Goal: Task Accomplishment & Management: Use online tool/utility

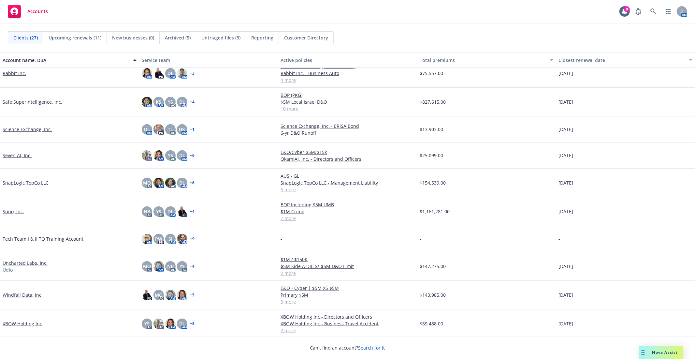
scroll to position [454, 0]
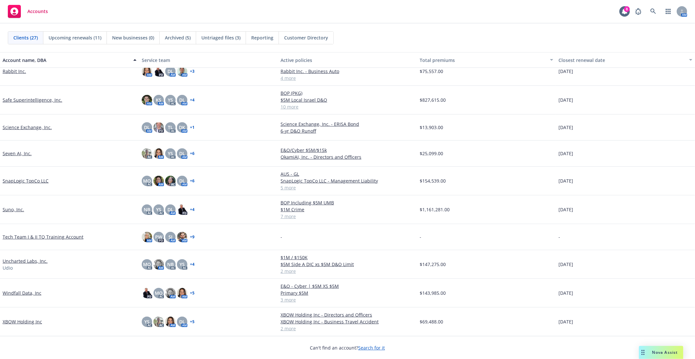
click at [23, 323] on link "XBOW Holding Inc" at bounding box center [22, 321] width 39 height 7
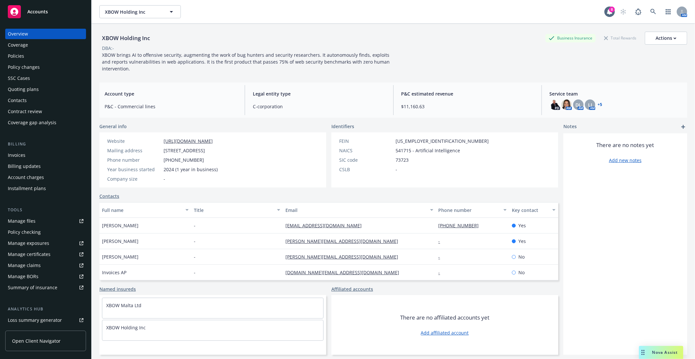
click at [30, 221] on div "Manage files" at bounding box center [22, 221] width 28 height 10
click at [20, 224] on div "Manage files" at bounding box center [22, 221] width 28 height 10
click at [128, 13] on span "XBOW Holding Inc" at bounding box center [133, 11] width 56 height 7
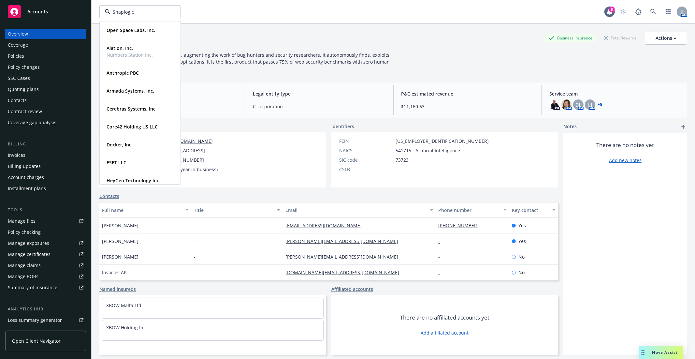
type input "Snaplogic"
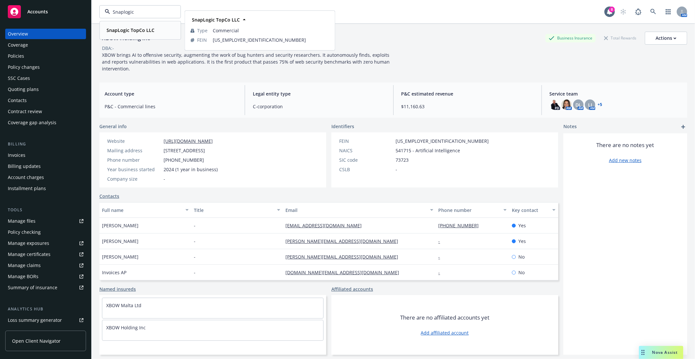
click at [131, 30] on strong "SnapLogic TopCo LLC" at bounding box center [131, 30] width 48 height 6
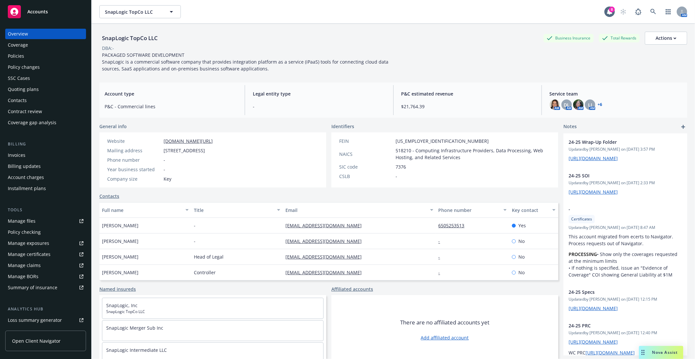
click at [29, 223] on div "Manage files" at bounding box center [22, 221] width 28 height 10
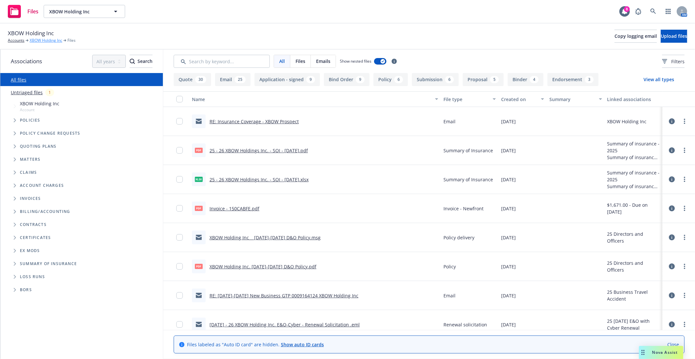
click at [41, 41] on link "XBOW Holding Inc" at bounding box center [46, 40] width 33 height 6
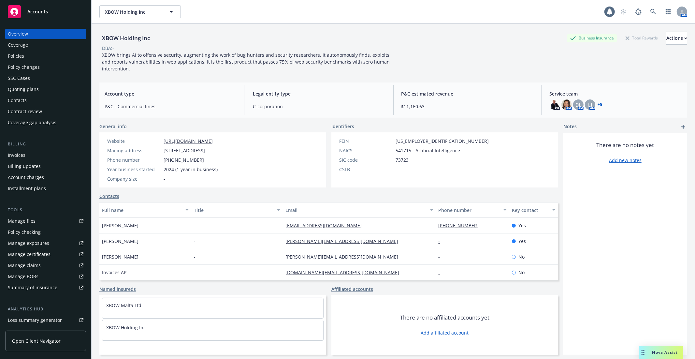
click at [26, 89] on div "Quoting plans" at bounding box center [23, 89] width 31 height 10
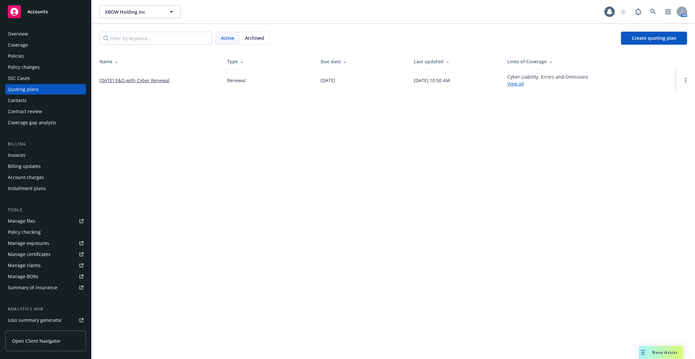
click at [155, 82] on link "11/13/25 E&O with Cyber Renewal" at bounding box center [134, 80] width 70 height 7
click at [250, 35] on span "Archived" at bounding box center [254, 38] width 19 height 7
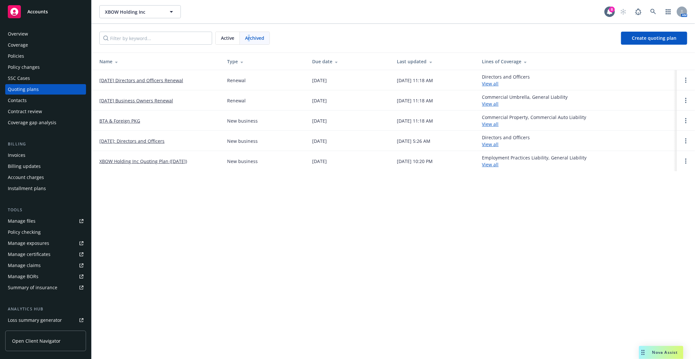
click at [131, 118] on link "BTA & Foreign PKG" at bounding box center [119, 120] width 41 height 7
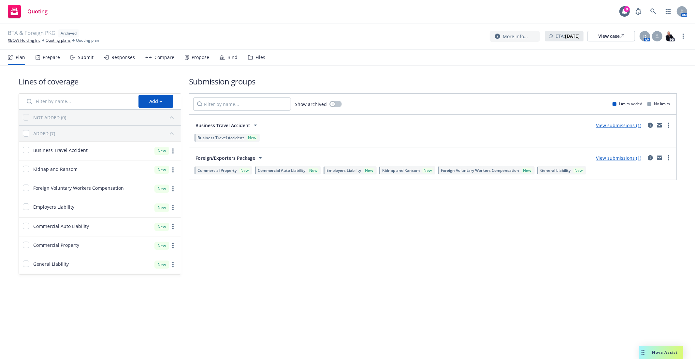
click at [619, 124] on link "View submissions (1)" at bounding box center [618, 125] width 45 height 6
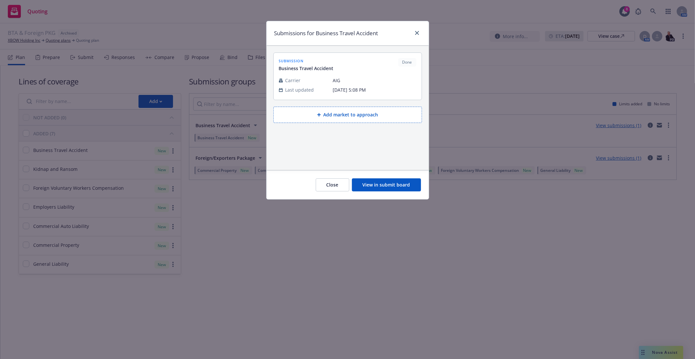
click at [399, 179] on button "View in submit board" at bounding box center [386, 184] width 69 height 13
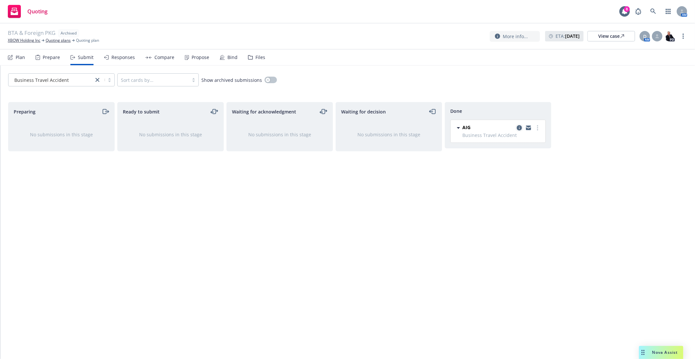
click at [519, 129] on icon "copy logging email" at bounding box center [519, 127] width 5 height 5
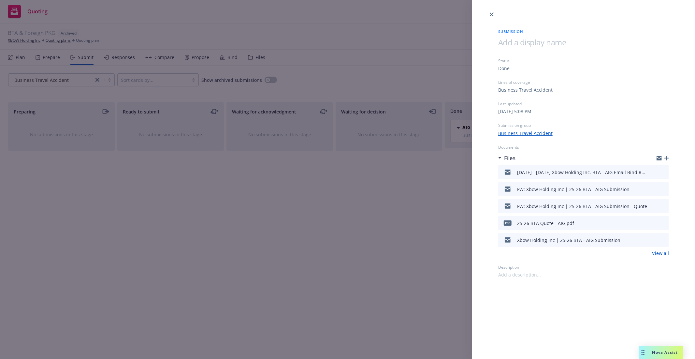
click at [372, 252] on div "Submission Status Done Lines of coverage Business Travel Accident Last updated …" at bounding box center [347, 179] width 695 height 359
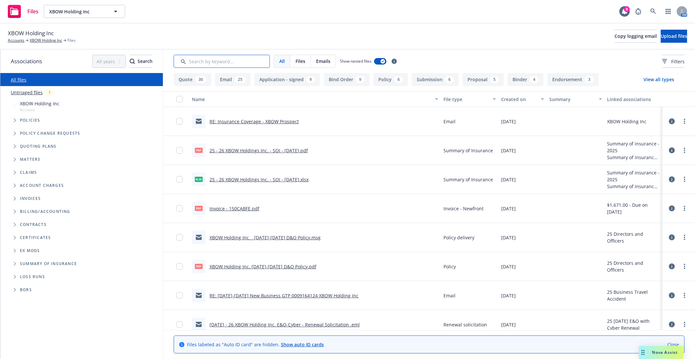
click at [250, 62] on input "Search by keyword..." at bounding box center [222, 61] width 96 height 13
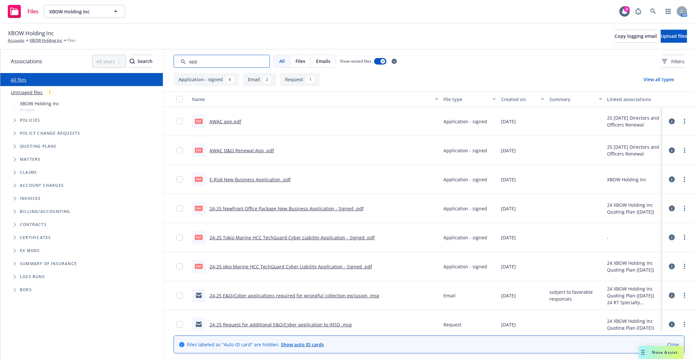
type input "app"
click at [438, 57] on div "All Files Emails Show nested files Filters" at bounding box center [429, 61] width 511 height 13
click at [671, 343] on link "Close" at bounding box center [673, 344] width 12 height 7
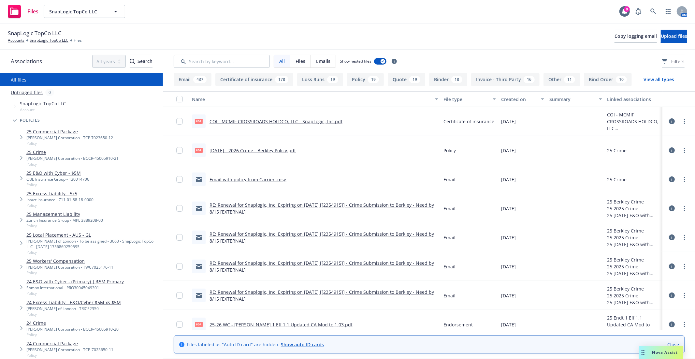
click at [42, 174] on link "25 E&O with Cyber - $5M" at bounding box center [57, 172] width 63 height 7
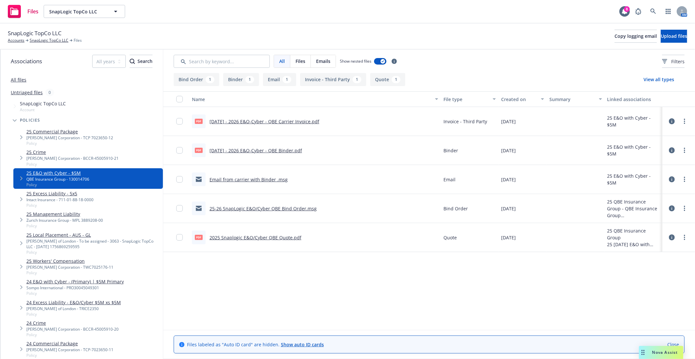
click at [255, 151] on link "9.1.2025 - 2026 E&O-Cyber - QBE Binder.pdf" at bounding box center [256, 150] width 93 height 6
click at [59, 37] on span "SnapLogic TopCo LLC" at bounding box center [35, 33] width 54 height 8
click at [56, 43] on link "SnapLogic TopCo LLC" at bounding box center [49, 40] width 39 height 6
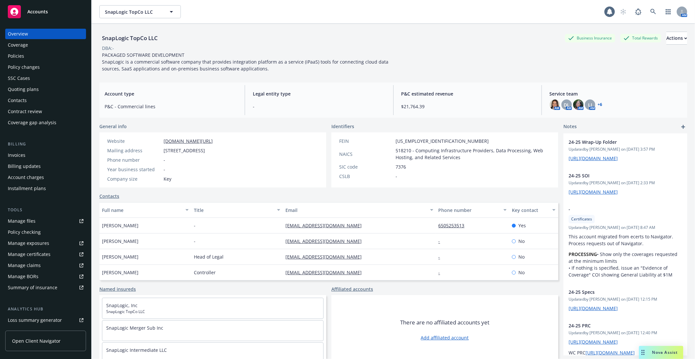
click at [14, 55] on div "Policies" at bounding box center [16, 56] width 16 height 10
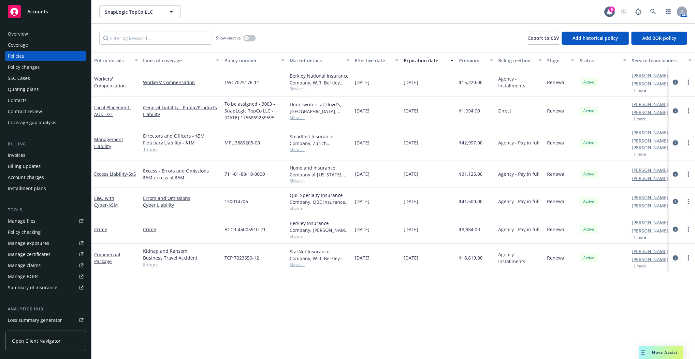
click at [676, 140] on icon "circleInformation" at bounding box center [675, 142] width 5 height 5
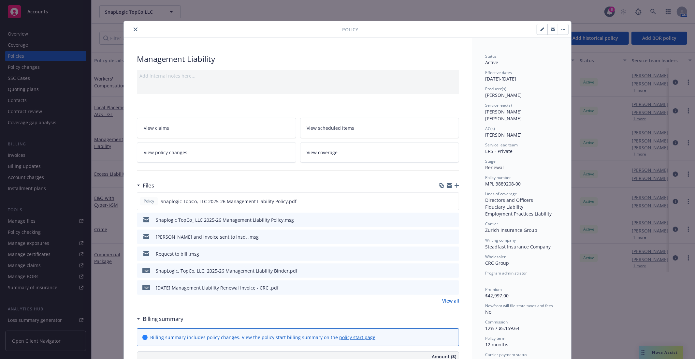
click at [134, 31] on icon "close" at bounding box center [136, 29] width 4 height 4
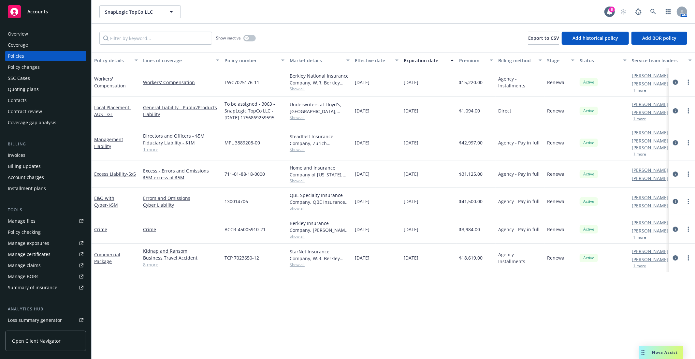
click at [295, 299] on div "Policy details Lines of coverage Policy number Market details Effective date Ex…" at bounding box center [394, 205] width 604 height 306
click at [382, 296] on div "Policy details Lines of coverage Policy number Market details Effective date Ex…" at bounding box center [394, 205] width 604 height 306
click at [119, 9] on span "SnapLogic TopCo LLC" at bounding box center [133, 11] width 56 height 7
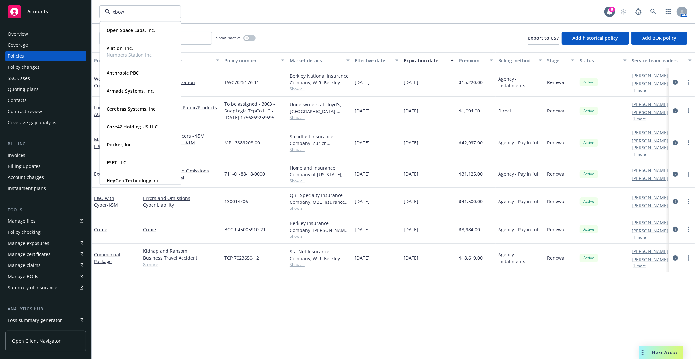
type input "xbow"
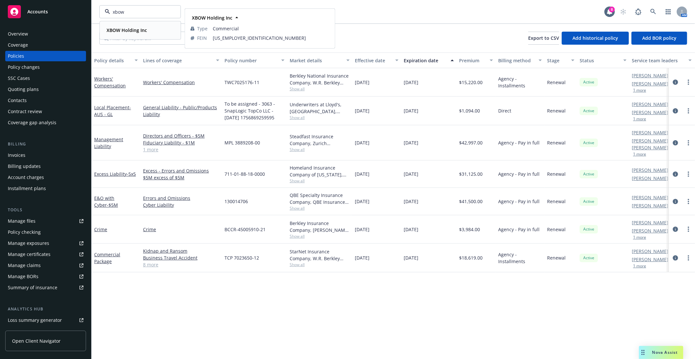
click at [122, 33] on strong "XBOW Holding Inc" at bounding box center [127, 30] width 40 height 6
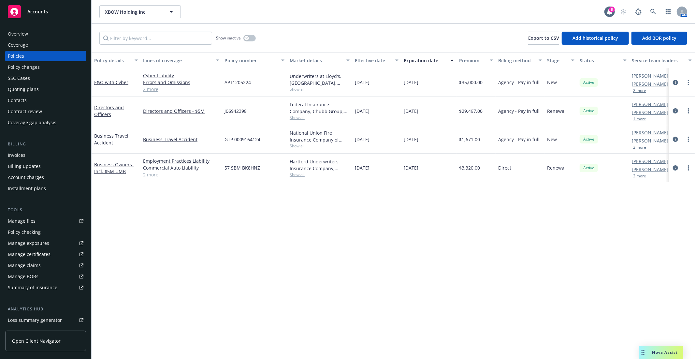
click at [214, 226] on div "Policy details Lines of coverage Policy number Market details Effective date Ex…" at bounding box center [394, 205] width 604 height 306
click at [243, 219] on div "Policy details Lines of coverage Policy number Market details Effective date Ex…" at bounding box center [394, 205] width 604 height 306
click at [276, 261] on div "Policy details Lines of coverage Policy number Market details Effective date Ex…" at bounding box center [394, 205] width 604 height 306
click at [441, 14] on div "XBOW Holding Inc XBOW Holding Inc" at bounding box center [351, 11] width 505 height 13
